Goal: Task Accomplishment & Management: Manage account settings

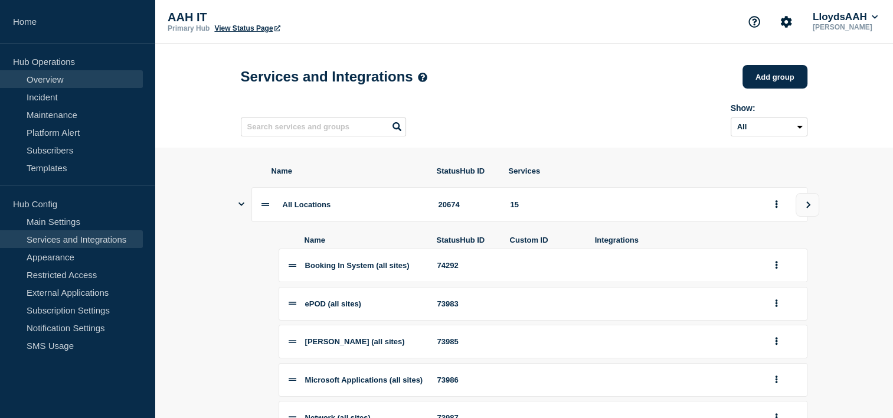
click at [58, 83] on link "Overview" at bounding box center [71, 79] width 143 height 18
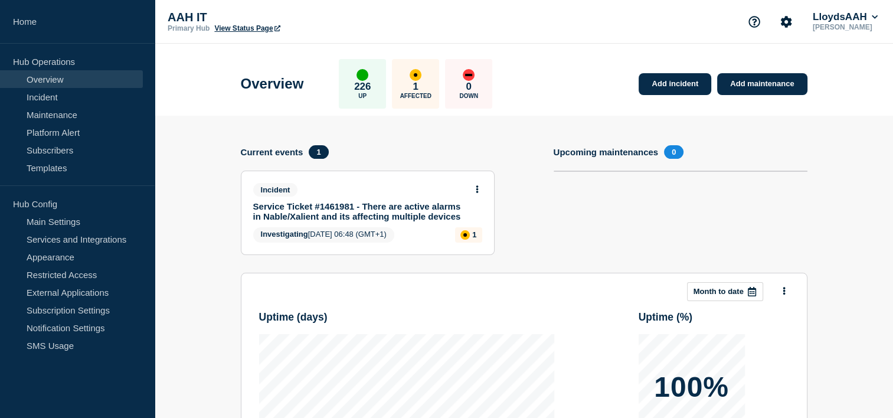
click at [398, 184] on div "Incident" at bounding box center [362, 190] width 219 height 14
click at [480, 185] on button at bounding box center [477, 190] width 10 height 10
click at [473, 217] on link "View incident" at bounding box center [472, 217] width 48 height 9
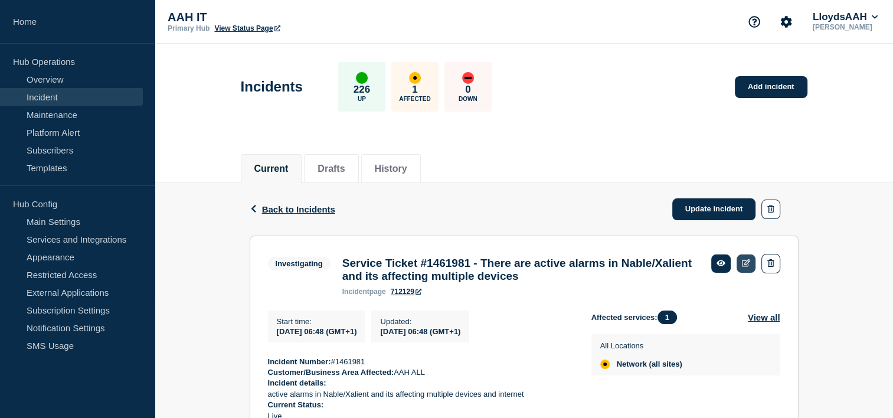
click at [750, 259] on icon at bounding box center [746, 263] width 9 height 8
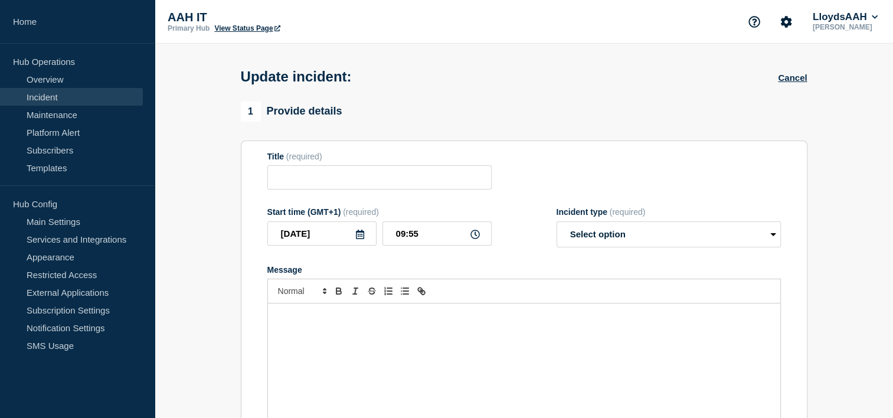
type input "Service Ticket #1461981 - There are active alarms in Nable/Xalient and its affe…"
type input "06:48"
select select "investigating"
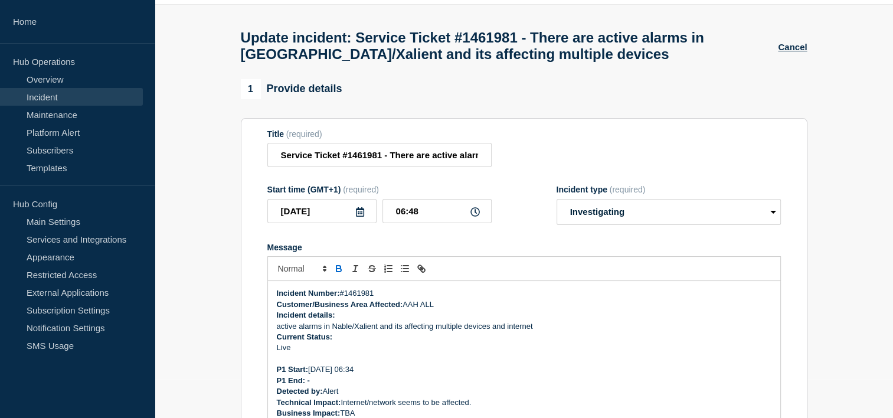
scroll to position [118, 0]
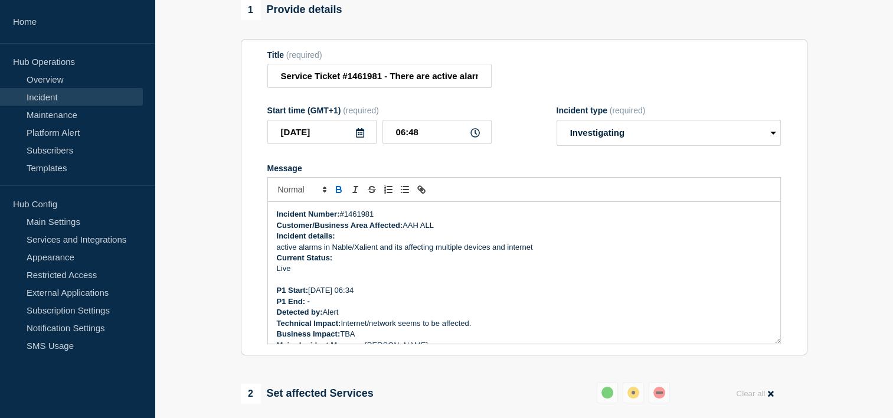
click at [318, 285] on p "Message" at bounding box center [524, 280] width 495 height 11
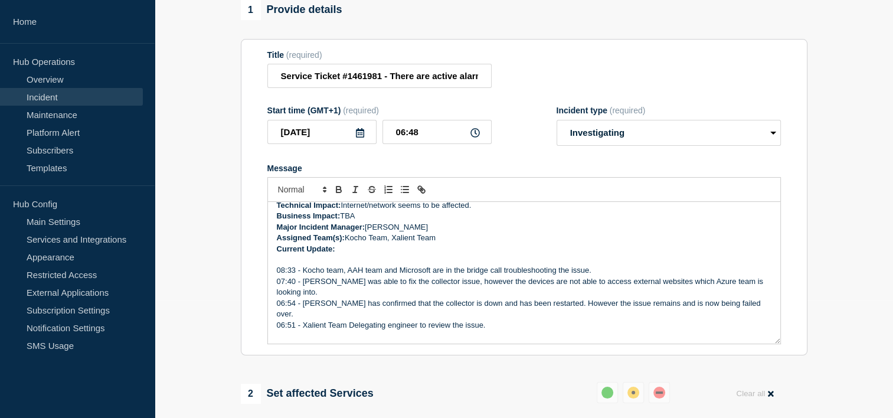
click at [339, 265] on p "Message" at bounding box center [524, 260] width 495 height 11
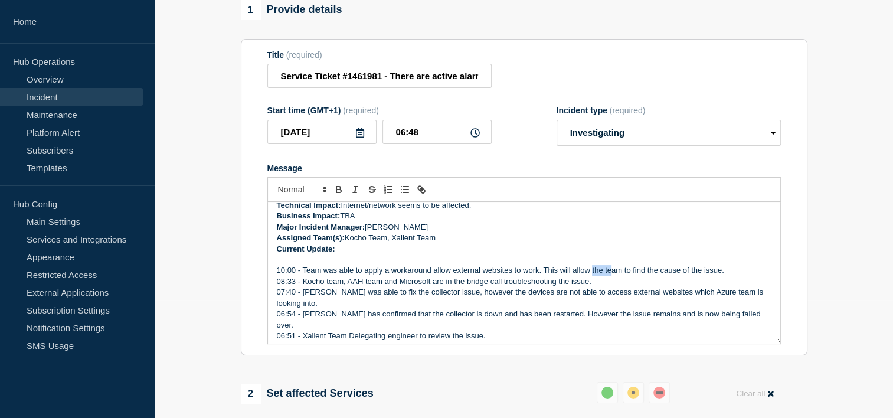
drag, startPoint x: 592, startPoint y: 281, endPoint x: 658, endPoint y: 295, distance: 67.8
click at [617, 276] on p "10:00 - Team was able to apply a workaround allow external websites to work. Th…" at bounding box center [524, 270] width 495 height 11
click at [664, 298] on p "07:40 - [PERSON_NAME] was able to fix the collector issue, however the devices …" at bounding box center [524, 298] width 495 height 22
drag, startPoint x: 658, startPoint y: 277, endPoint x: 689, endPoint y: 276, distance: 31.3
click at [689, 276] on p "10:00 - Team was able to apply a workaround allow external websites to work. Th…" at bounding box center [524, 270] width 495 height 11
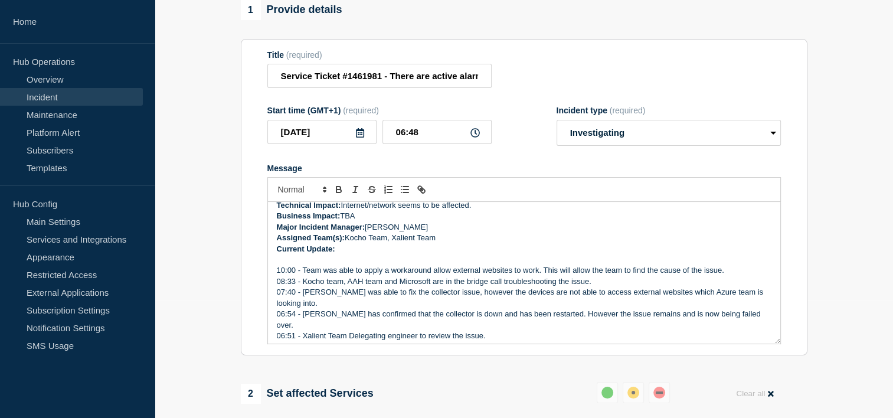
click at [706, 297] on p "07:40 - [PERSON_NAME] was able to fix the collector issue, however the devices …" at bounding box center [524, 298] width 495 height 22
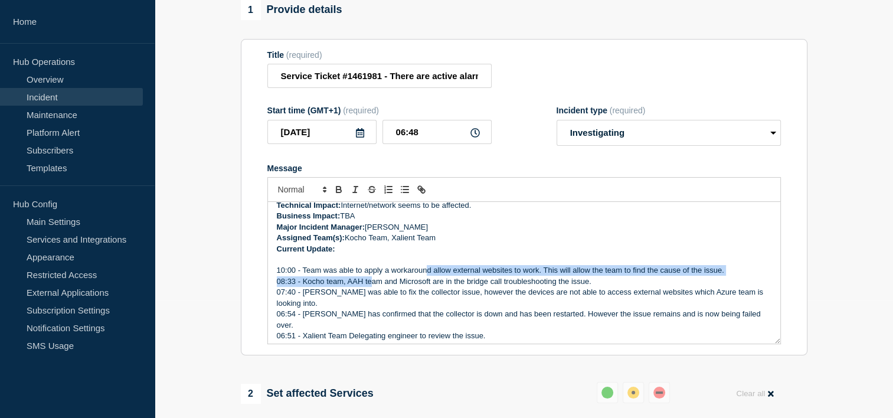
drag, startPoint x: 372, startPoint y: 284, endPoint x: 428, endPoint y: 279, distance: 56.4
click at [428, 279] on div "Incident Number: #1461981 Customer/Business Area Affected: AAH ALL Incident det…" at bounding box center [524, 273] width 513 height 142
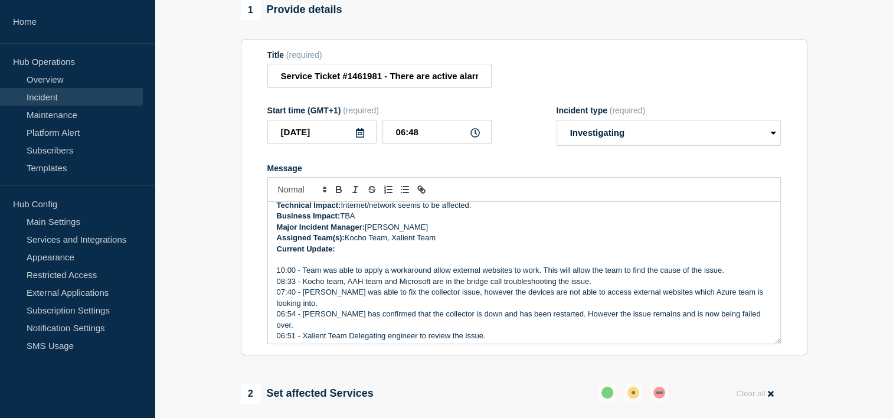
click at [383, 276] on p "10:00 - Team was able to apply a workaround allow external websites to work. Th…" at bounding box center [524, 270] width 495 height 11
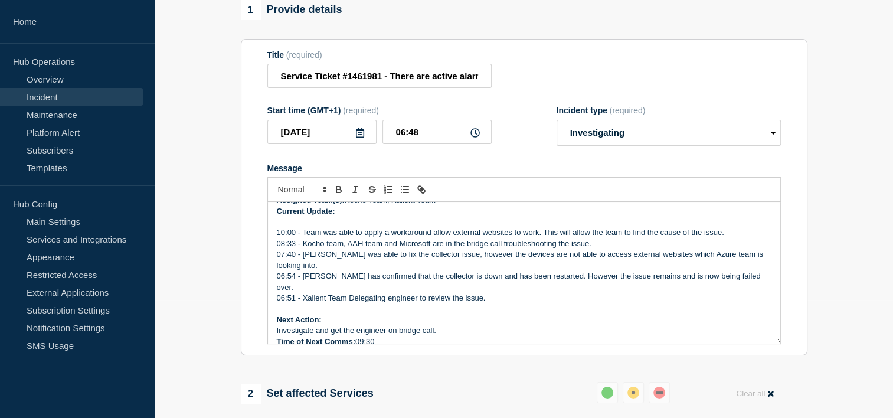
click at [422, 309] on p "Message" at bounding box center [524, 309] width 495 height 11
drag, startPoint x: 377, startPoint y: 335, endPoint x: 356, endPoint y: 340, distance: 21.8
click at [356, 340] on p "Time of Next Comms: 09:30" at bounding box center [524, 342] width 495 height 11
click at [598, 259] on p "07:40 - [PERSON_NAME] was able to fix the collector issue, however the devices …" at bounding box center [524, 260] width 495 height 22
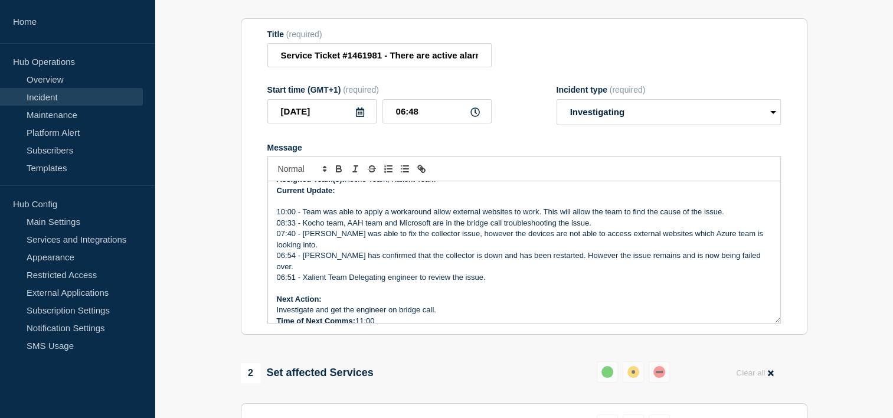
scroll to position [118, 0]
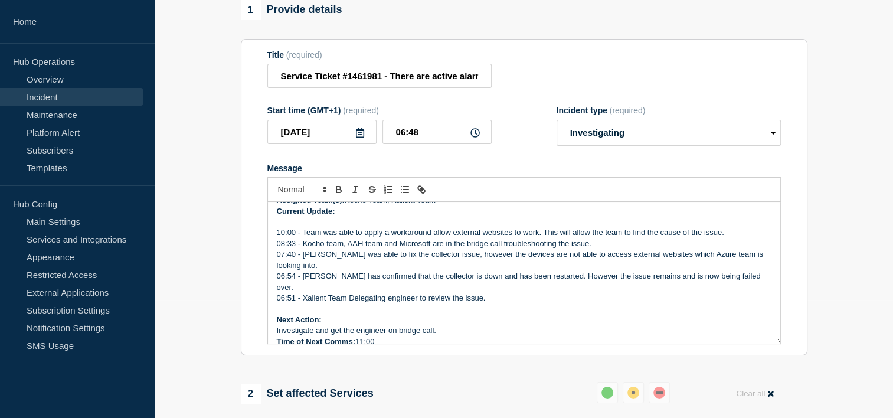
click at [487, 238] on p "10:00 - Team was able to apply a workaround allow external websites to work. Th…" at bounding box center [524, 232] width 495 height 11
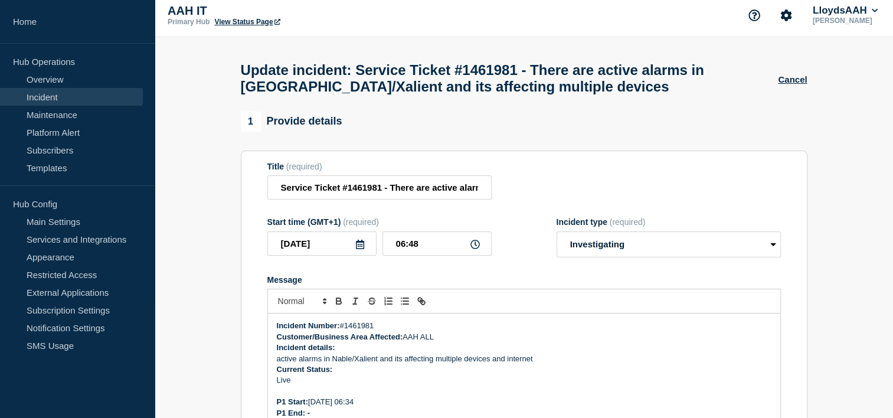
scroll to position [0, 0]
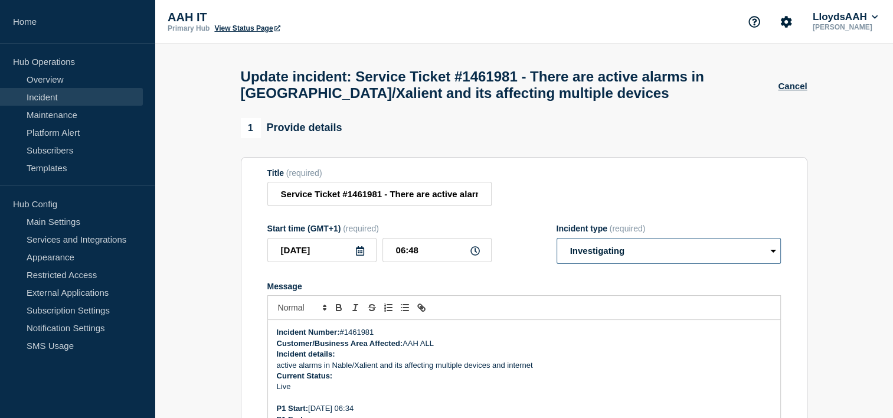
click at [624, 254] on select "Select option Investigating Identified Monitoring Resolved" at bounding box center [669, 251] width 224 height 26
click at [522, 241] on div "Start time (GMT+1) (required) [DATE] 06:48 Incident type (required) Select opti…" at bounding box center [525, 244] width 514 height 40
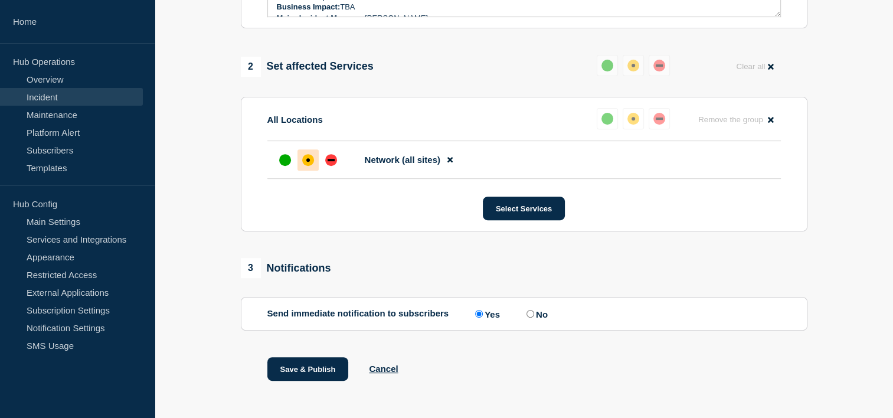
scroll to position [475, 0]
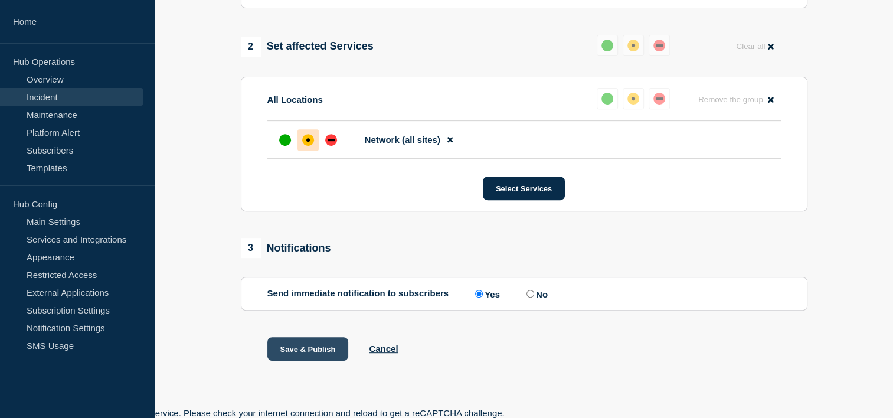
click at [311, 349] on button "Save & Publish" at bounding box center [308, 349] width 81 height 24
